Goal: Check status: Check status

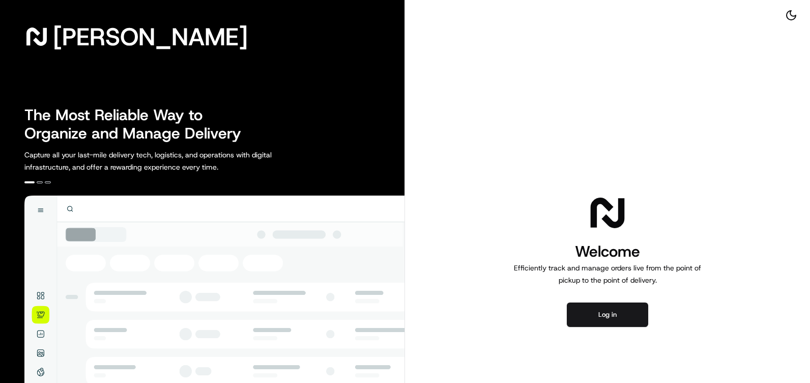
click at [650, 318] on div "Welcome Efficiently track and manage orders live from the point of pickup to th…" at bounding box center [607, 259] width 405 height 518
click at [592, 317] on button "Log in" at bounding box center [607, 314] width 81 height 24
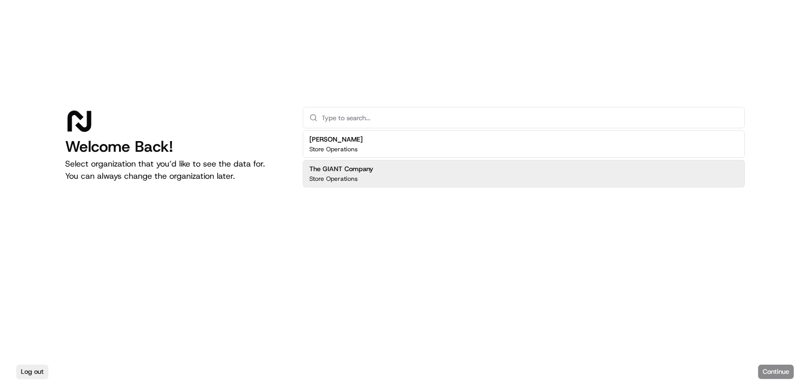
click at [320, 181] on p "Store Operations" at bounding box center [333, 179] width 48 height 8
click at [783, 372] on button "Continue" at bounding box center [776, 371] width 36 height 14
